Goal: Task Accomplishment & Management: Manage account settings

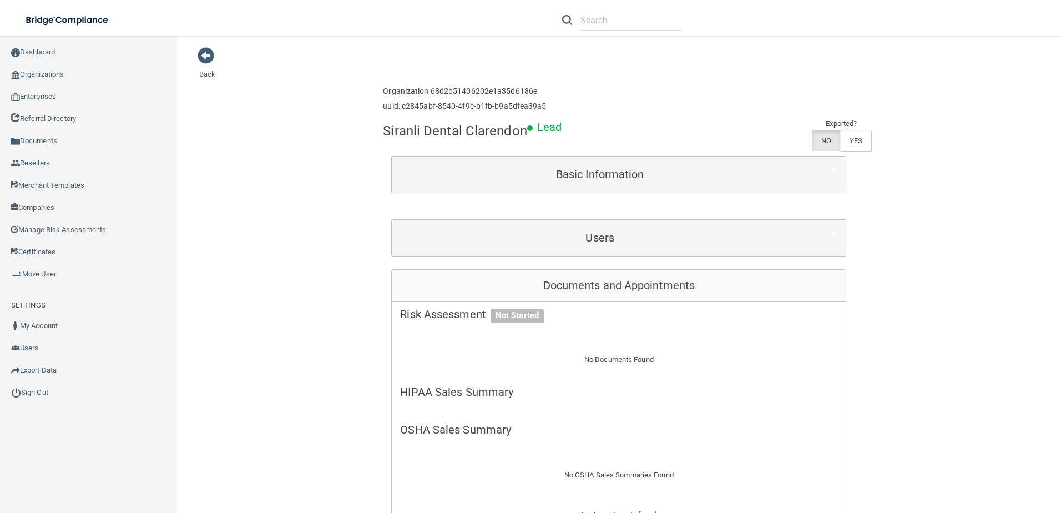
click at [49, 79] on link "Organizations" at bounding box center [89, 74] width 178 height 22
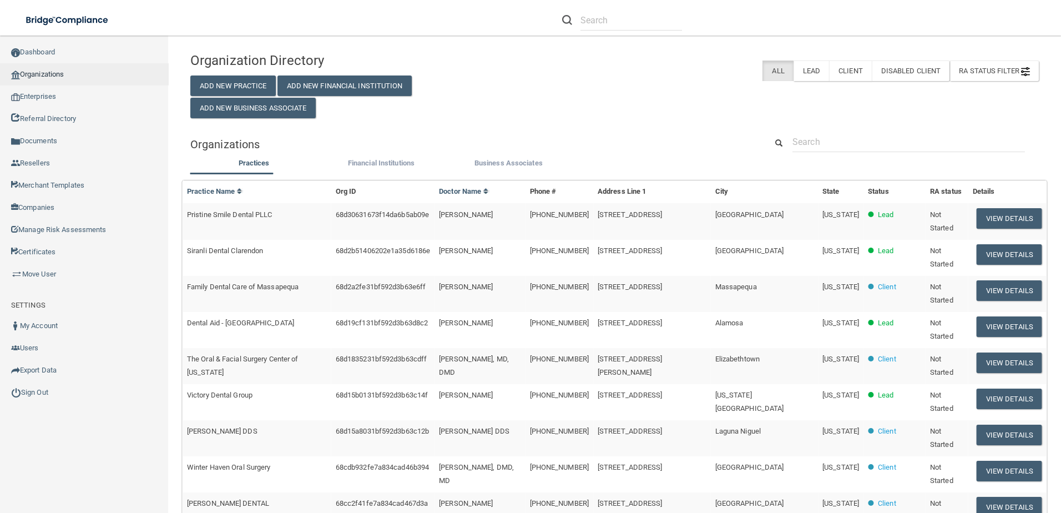
click at [35, 74] on link "Organizations" at bounding box center [84, 74] width 169 height 22
click at [881, 145] on input "text" at bounding box center [908, 142] width 233 height 21
paste input "[US_STATE] Pain Institute PLLC"
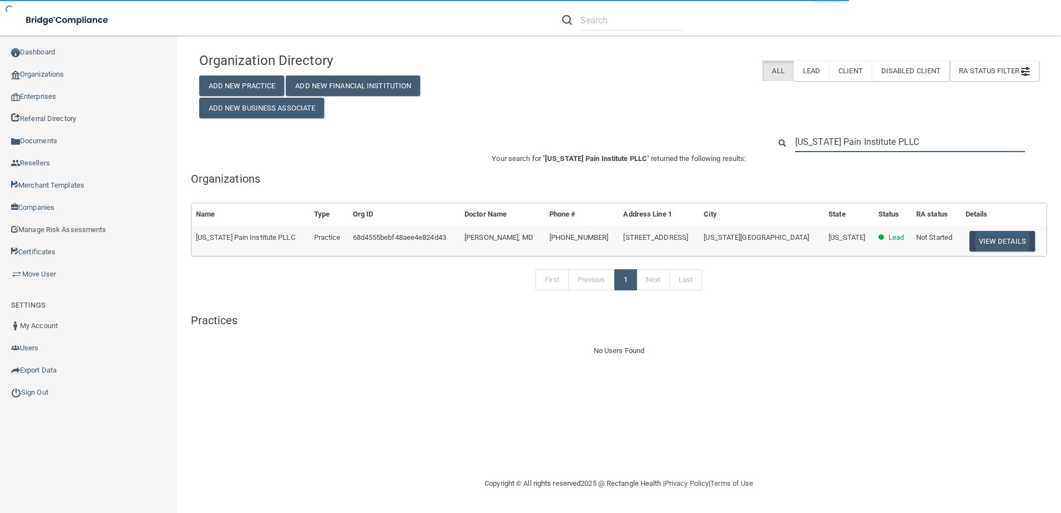
type input "[US_STATE] Pain Institute PLLC"
click at [971, 243] on button "View Details" at bounding box center [1001, 241] width 65 height 21
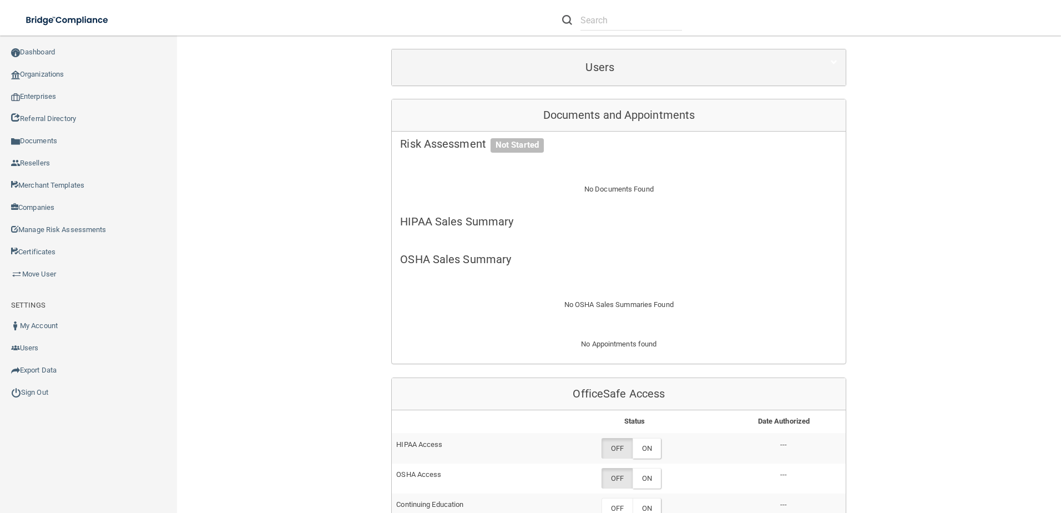
scroll to position [333, 0]
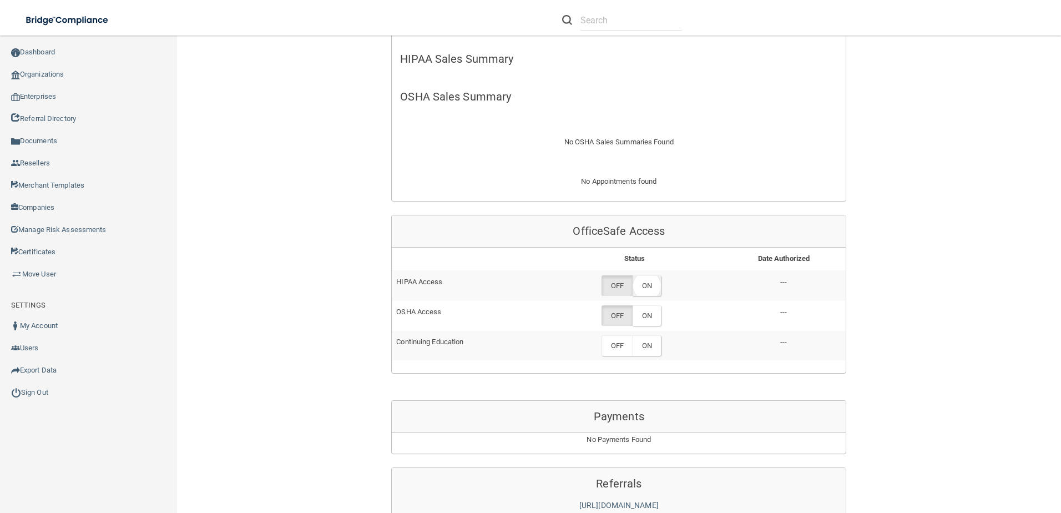
click at [654, 286] on label "ON" at bounding box center [647, 285] width 28 height 21
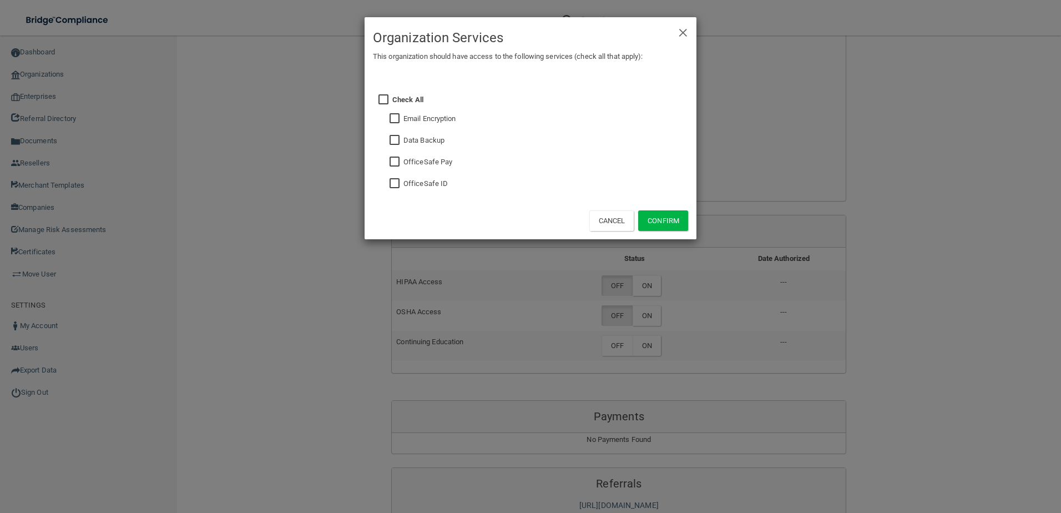
click at [396, 183] on input "checkbox" at bounding box center [396, 183] width 13 height 9
checkbox input "true"
click at [647, 226] on button "Confirm" at bounding box center [663, 220] width 50 height 21
click at [648, 309] on div "× Close Organization Services This organization should have access to the follo…" at bounding box center [530, 256] width 1061 height 513
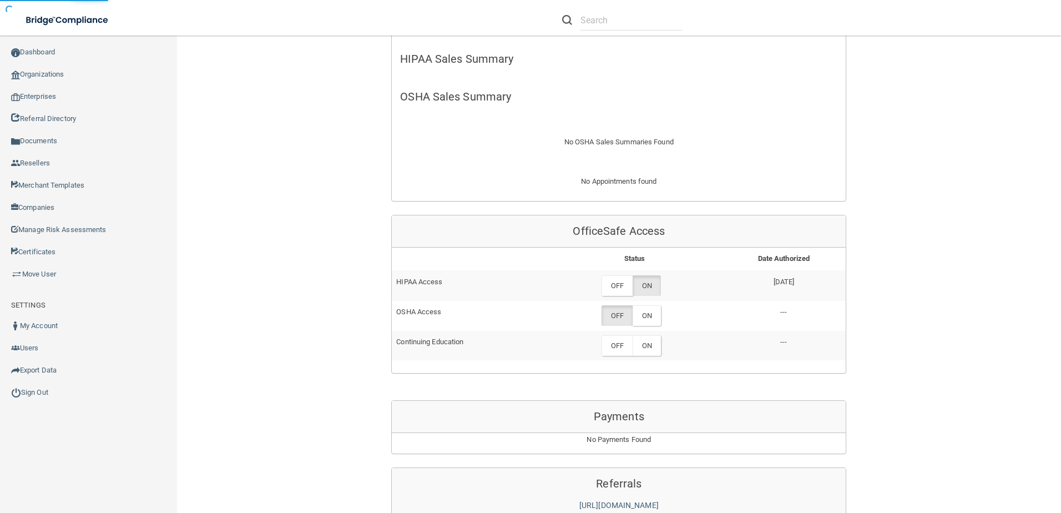
click at [648, 313] on label "ON" at bounding box center [647, 315] width 28 height 21
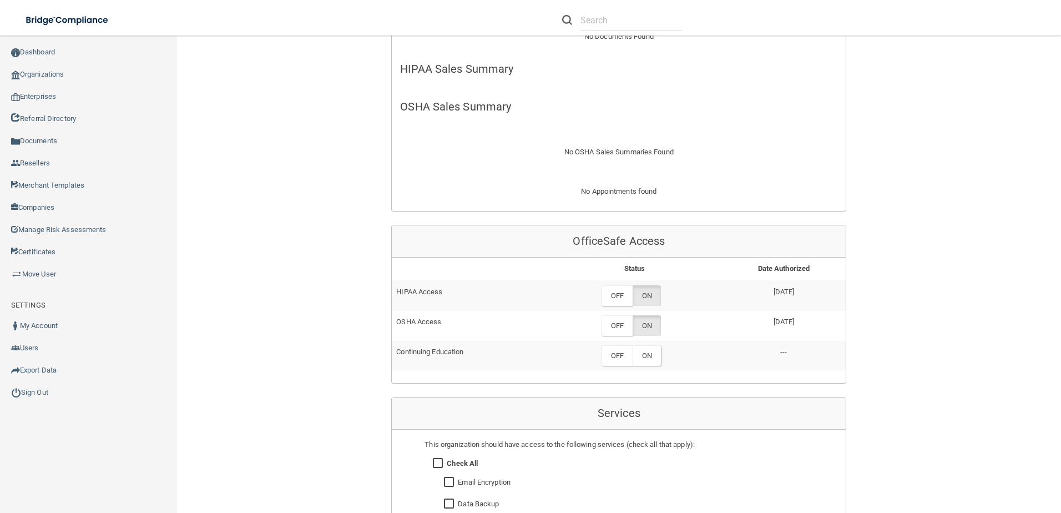
scroll to position [333, 0]
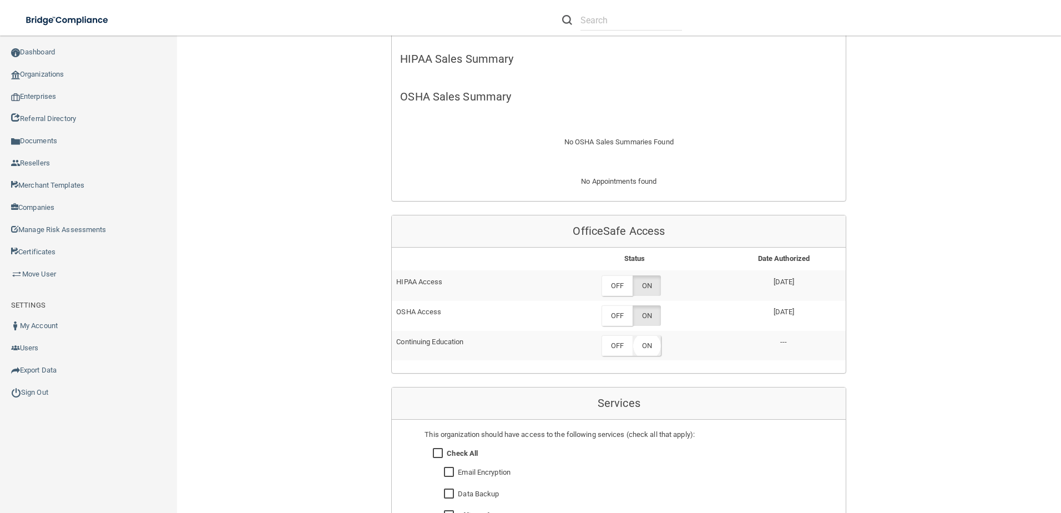
click at [646, 345] on label "ON" at bounding box center [647, 345] width 28 height 21
click at [639, 287] on label "ON" at bounding box center [647, 285] width 28 height 21
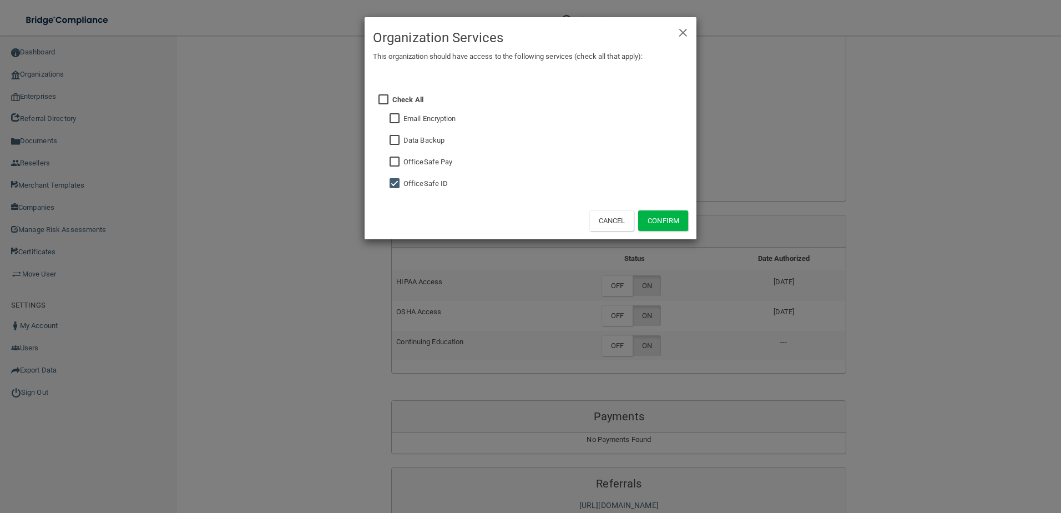
click at [391, 115] on input "checkbox" at bounding box center [396, 118] width 13 height 9
checkbox input "true"
click at [392, 138] on input "checkbox" at bounding box center [396, 140] width 13 height 9
checkbox input "true"
click at [658, 224] on button "Confirm" at bounding box center [663, 220] width 50 height 21
